Goal: Information Seeking & Learning: Learn about a topic

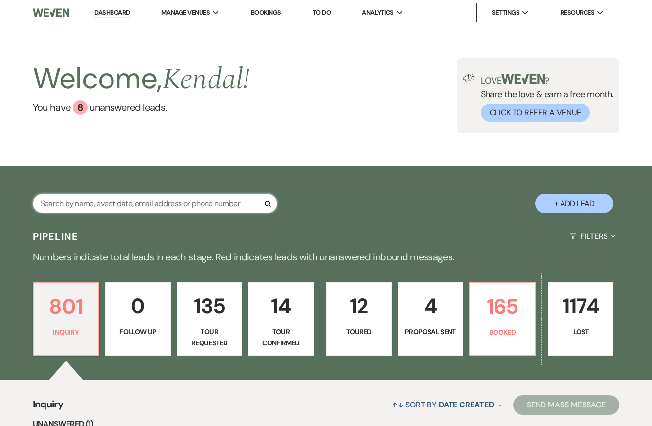
click at [165, 204] on input "text" at bounding box center [155, 203] width 245 height 19
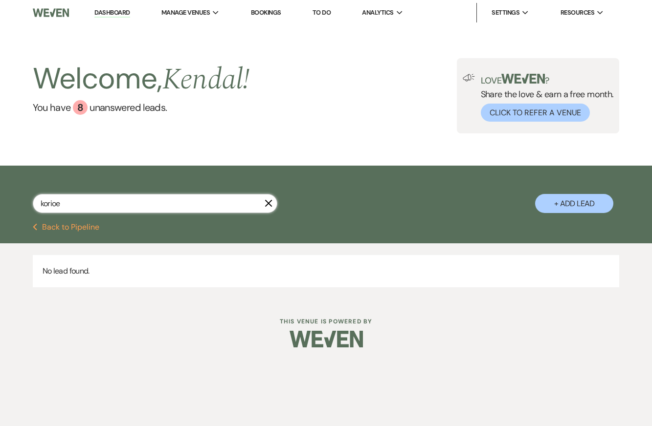
click at [97, 209] on input "korioe" at bounding box center [155, 203] width 245 height 19
type input "[PERSON_NAME]"
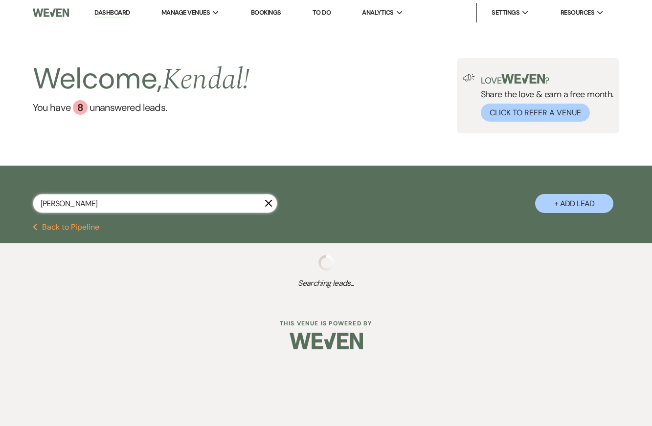
select select "8"
select select "5"
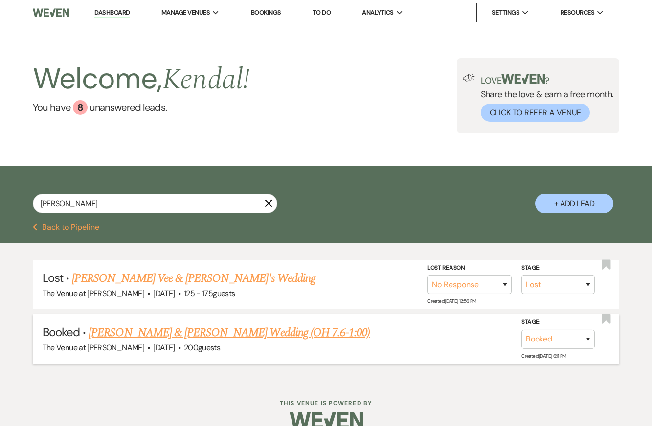
click at [256, 333] on link "[PERSON_NAME] & [PERSON_NAME] Wedding (OH 7.6-1:00)" at bounding box center [229, 333] width 281 height 18
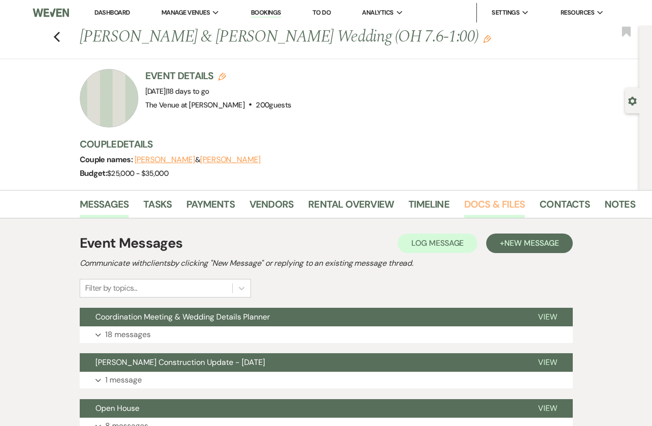
click at [486, 205] on link "Docs & Files" at bounding box center [494, 208] width 61 height 22
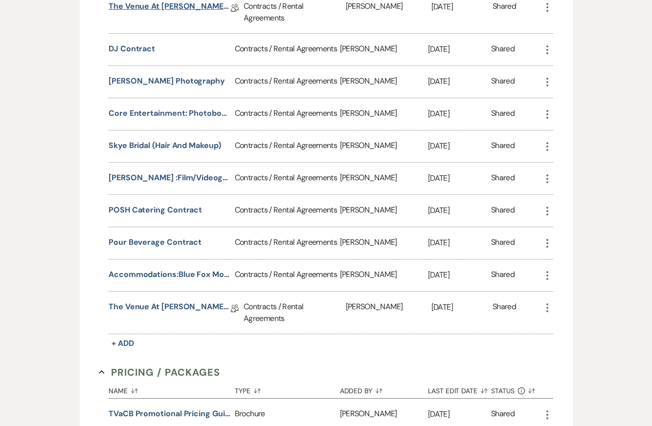
scroll to position [400, 0]
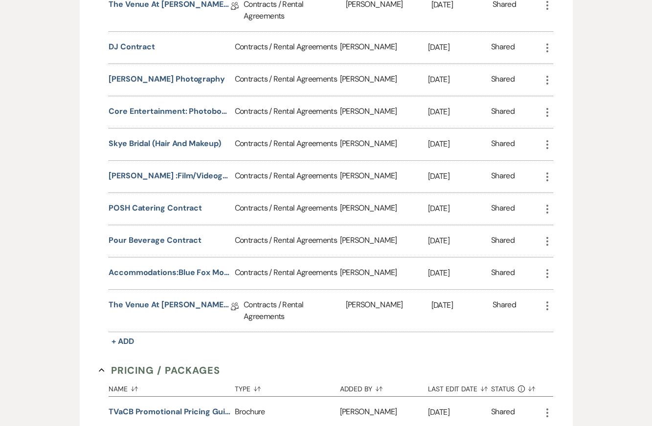
click at [164, 296] on div "The Venue at [PERSON_NAME] Contract Addendum-Morning Add-on Hours ([DATE], [PER…" at bounding box center [176, 311] width 135 height 42
click at [163, 304] on link "The Venue at [PERSON_NAME] Contract Addendum-Morning Add-on Hours ([DATE], [PER…" at bounding box center [170, 306] width 122 height 15
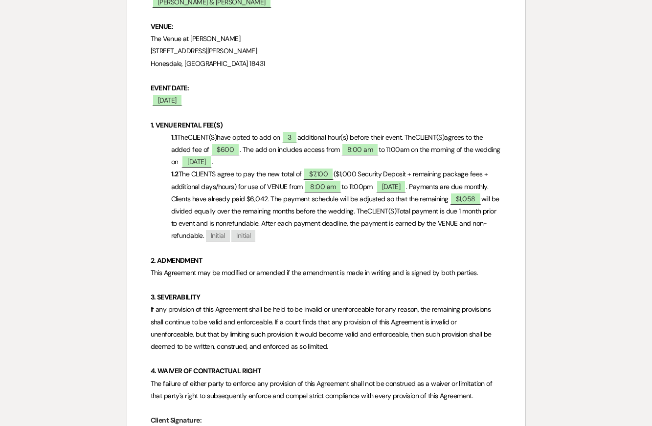
scroll to position [262, 0]
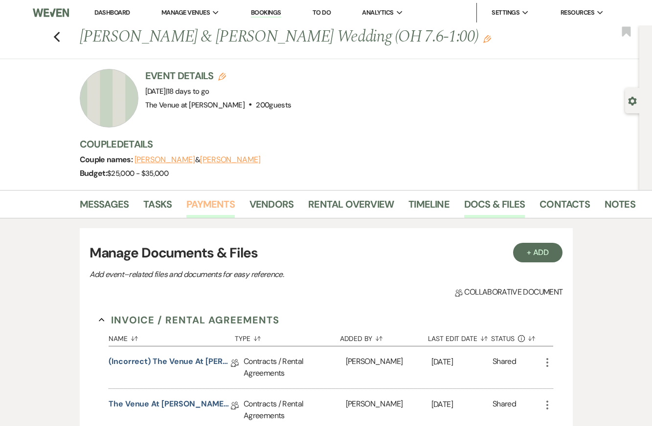
click at [220, 207] on link "Payments" at bounding box center [210, 208] width 48 height 22
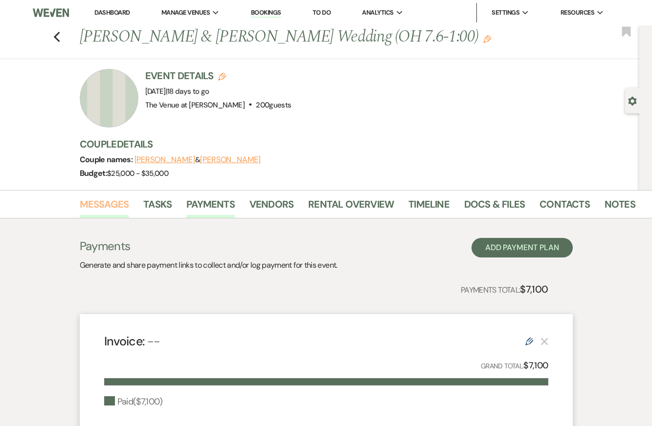
click at [101, 202] on link "Messages" at bounding box center [104, 208] width 49 height 22
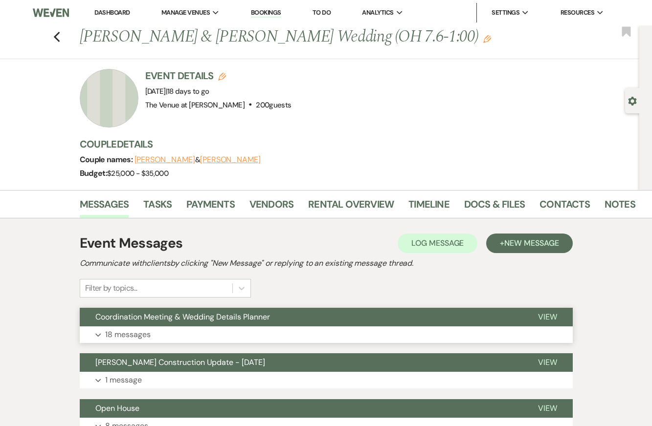
click at [309, 329] on button "Expand 18 messages" at bounding box center [326, 335] width 493 height 17
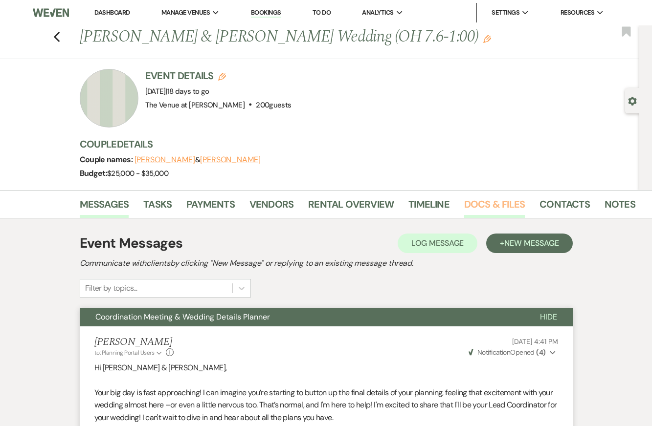
click at [511, 205] on link "Docs & Files" at bounding box center [494, 208] width 61 height 22
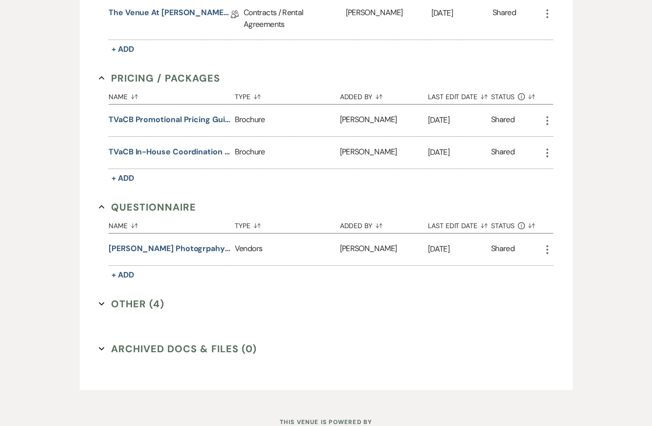
scroll to position [714, 0]
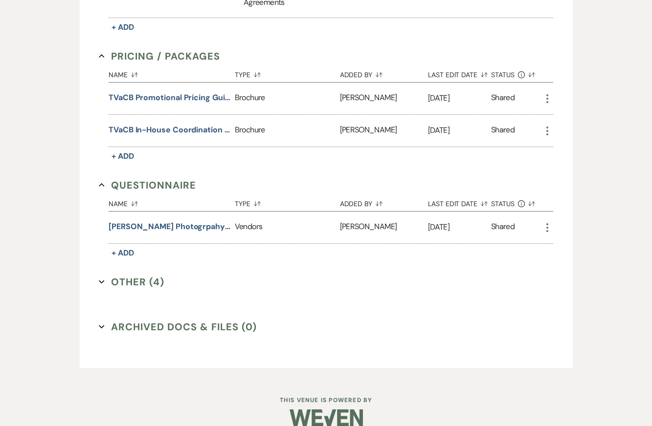
click at [138, 276] on button "Other (4) Expand" at bounding box center [132, 282] width 66 height 15
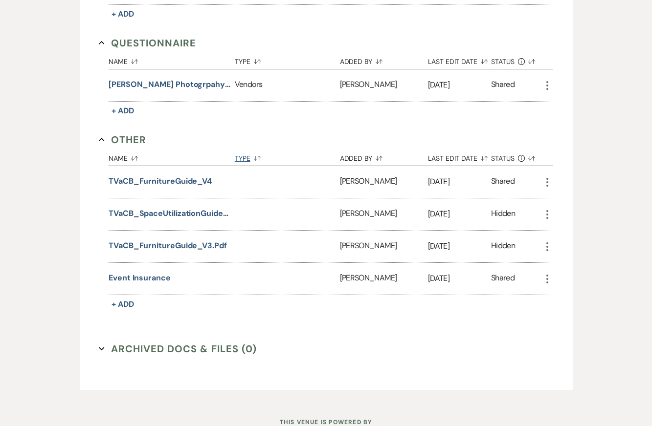
scroll to position [865, 0]
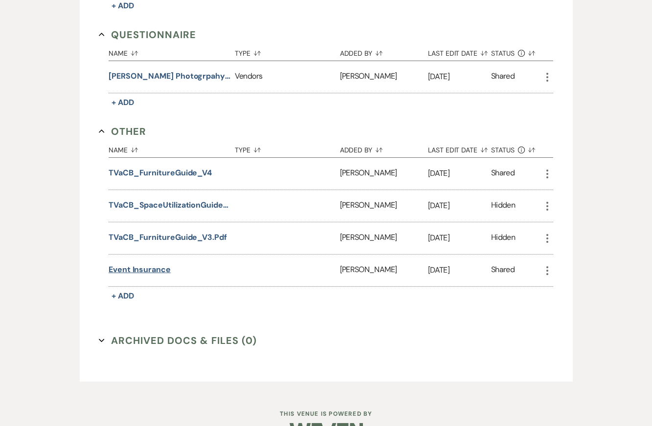
click at [136, 266] on button "Event Insurance" at bounding box center [140, 270] width 62 height 12
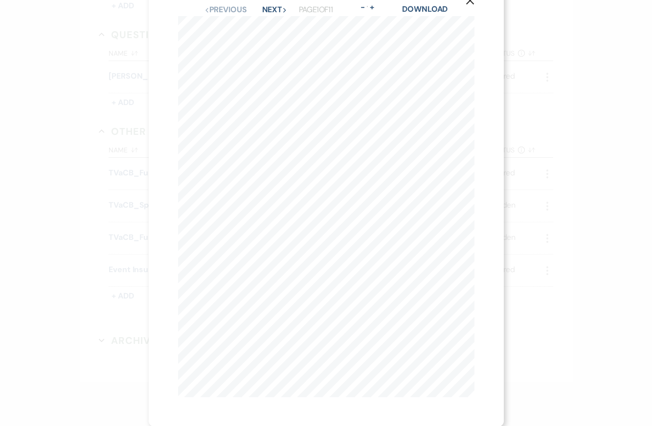
scroll to position [0, 0]
click at [467, 27] on icon "X" at bounding box center [470, 26] width 9 height 9
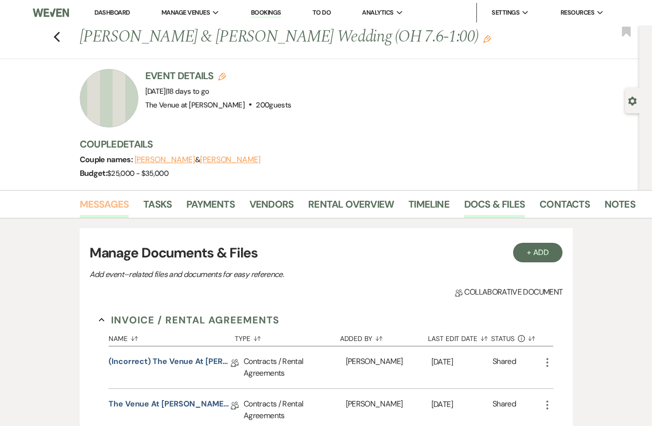
click at [103, 209] on link "Messages" at bounding box center [104, 208] width 49 height 22
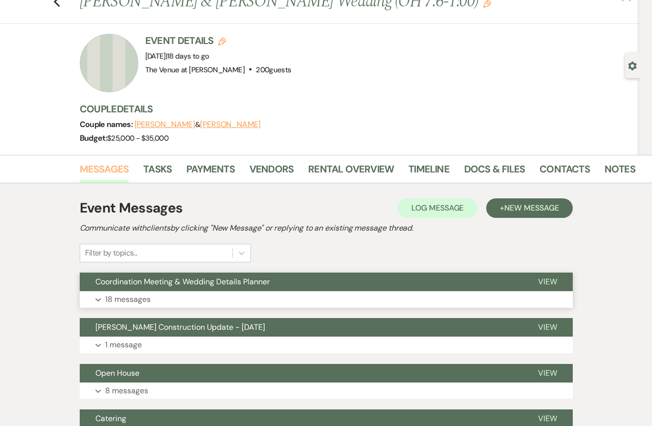
scroll to position [44, 0]
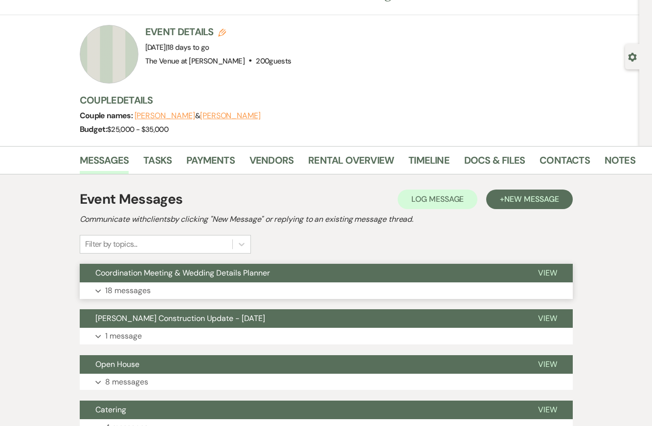
click at [331, 286] on button "Expand 18 messages" at bounding box center [326, 291] width 493 height 17
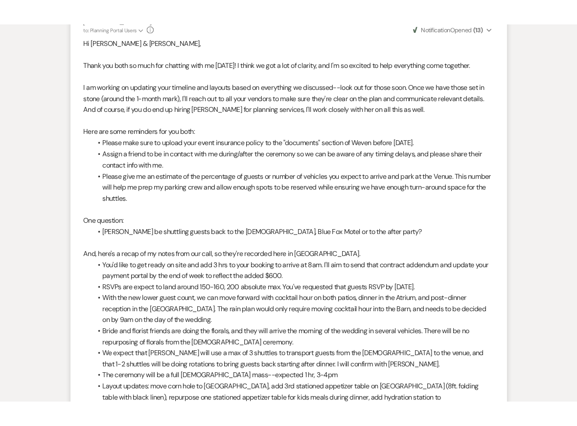
scroll to position [2270, 0]
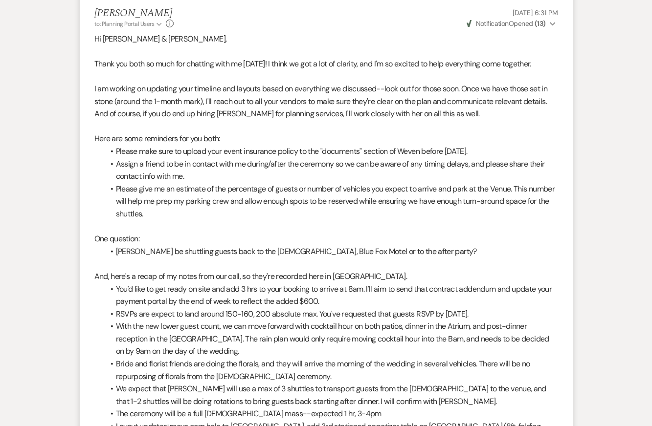
click at [249, 169] on li "Assign a friend to be in contact with me during/after the ceremony so we can be…" at bounding box center [331, 170] width 454 height 25
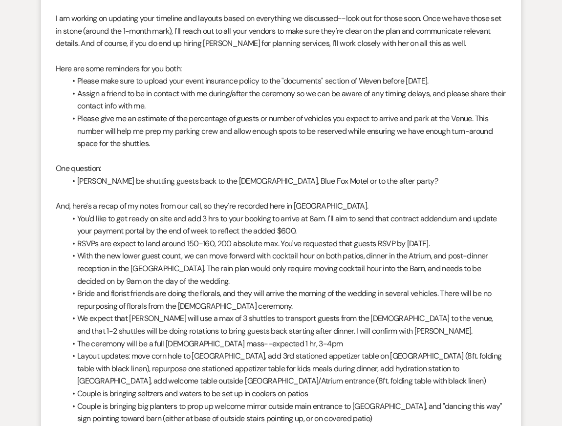
scroll to position [2378, 0]
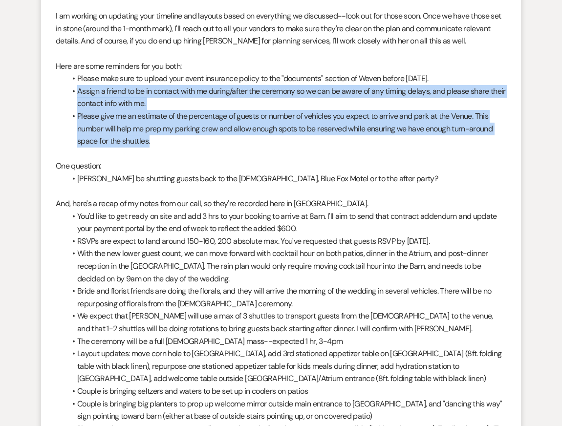
drag, startPoint x: 156, startPoint y: 141, endPoint x: 59, endPoint y: 95, distance: 107.2
click at [59, 95] on div "Hi [PERSON_NAME] & [PERSON_NAME], Thank you both so much for chatting with me […" at bounding box center [281, 398] width 451 height 876
copy ul "Assign a friend to be in contact with me during/after the ceremony so we can be…"
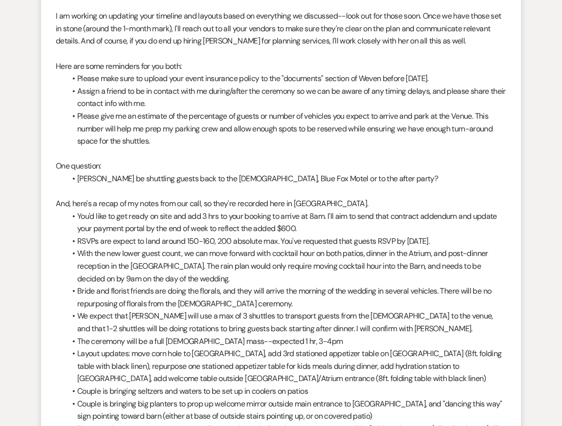
click at [288, 262] on li "With the new lower guest count, we can move forward with cocktail hour on both …" at bounding box center [286, 266] width 441 height 38
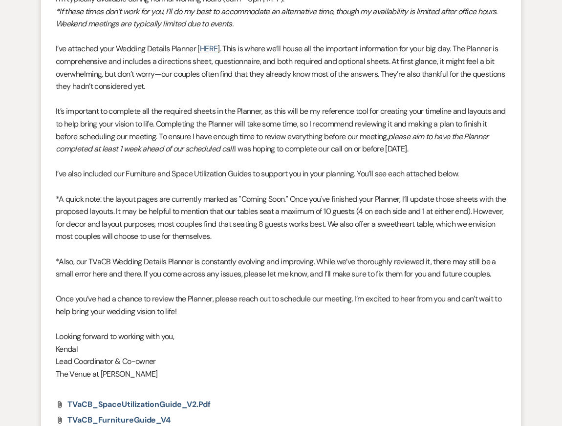
scroll to position [0, 0]
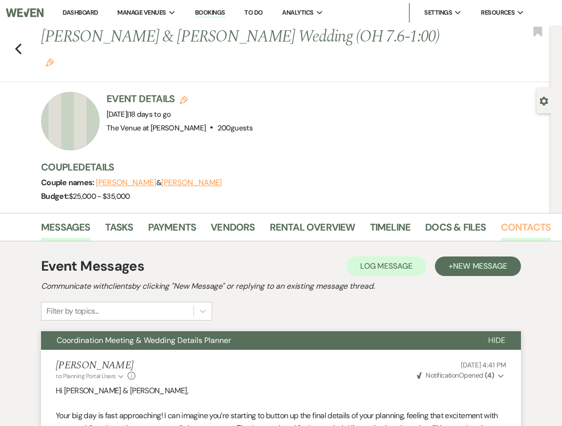
click at [518, 220] on link "Contacts" at bounding box center [526, 231] width 50 height 22
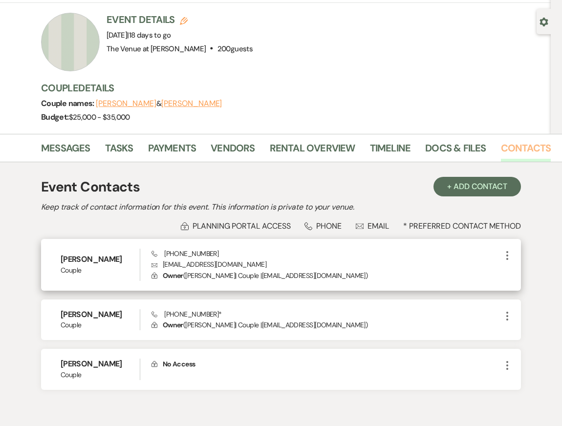
scroll to position [95, 0]
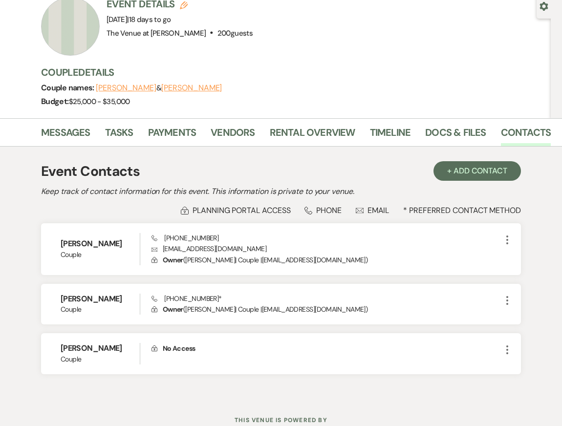
click at [432, 95] on div "Budget: $25,000 - $35,000" at bounding box center [291, 102] width 500 height 14
